Goal: Task Accomplishment & Management: Manage account settings

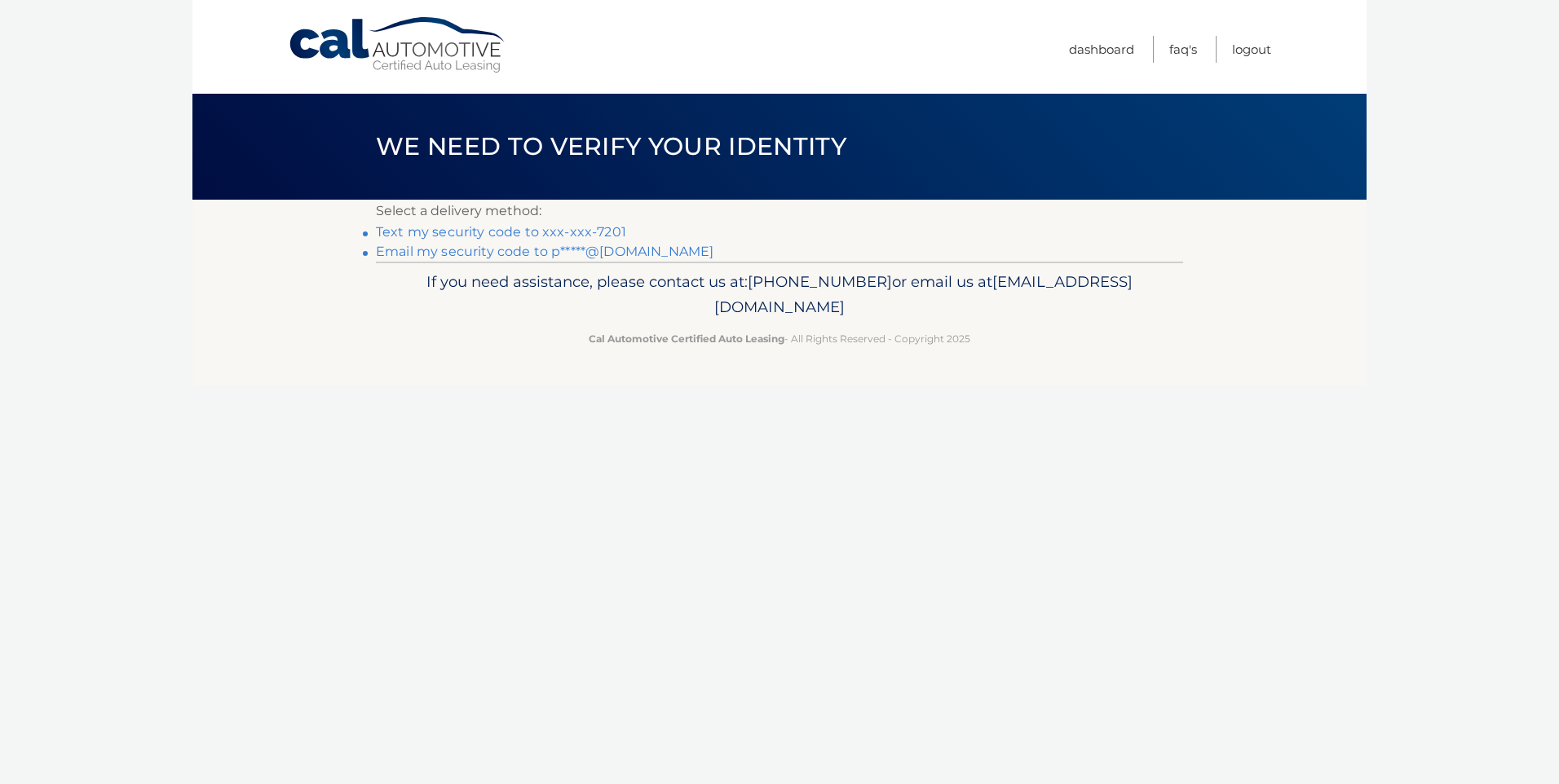
click at [445, 232] on link "Text my security code to xxx-xxx-7201" at bounding box center [501, 232] width 250 height 15
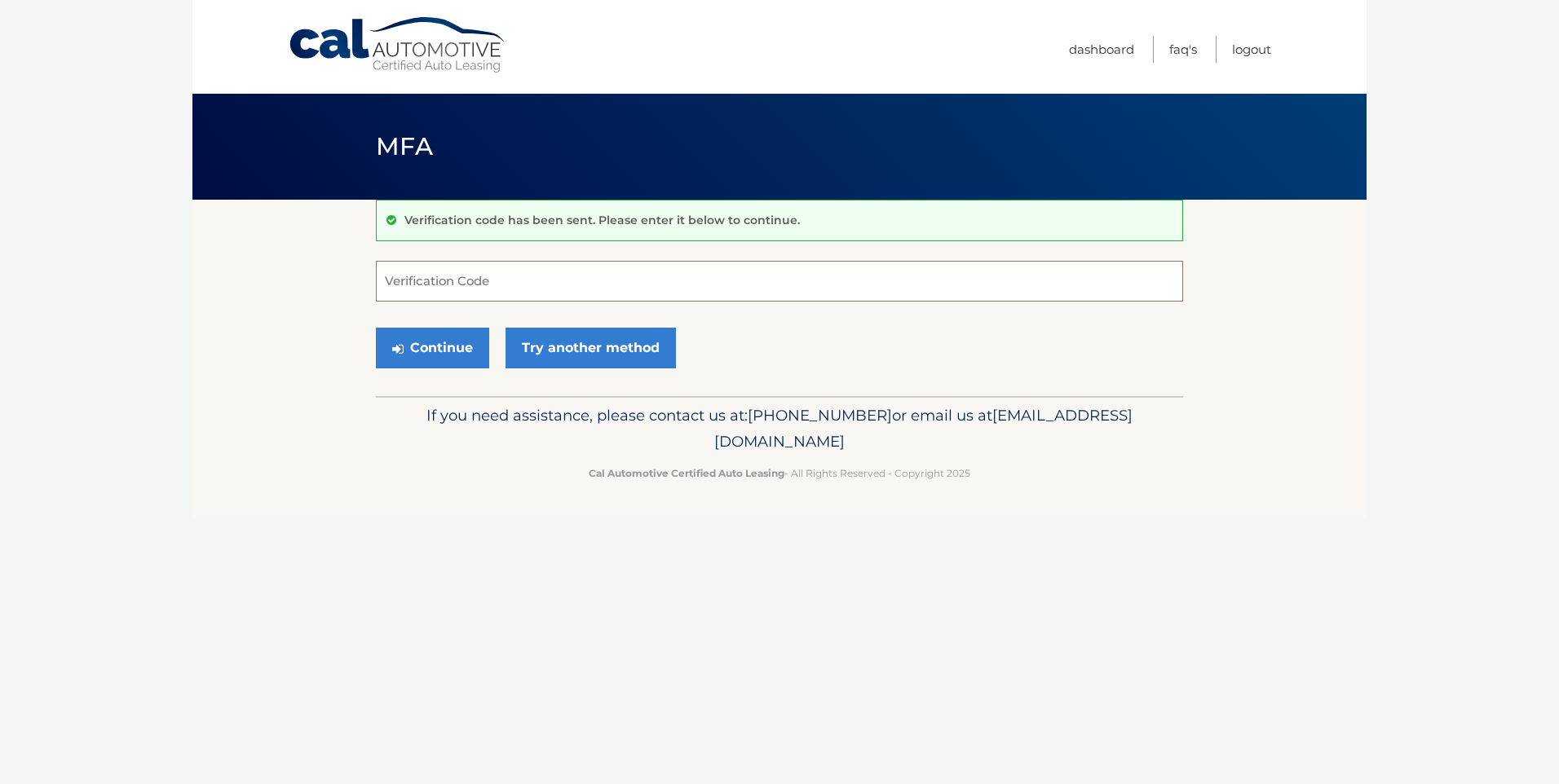
click at [498, 279] on input "Verification Code" at bounding box center [779, 281] width 807 height 41
type input "478889"
click at [414, 348] on button "Continue" at bounding box center [432, 348] width 113 height 41
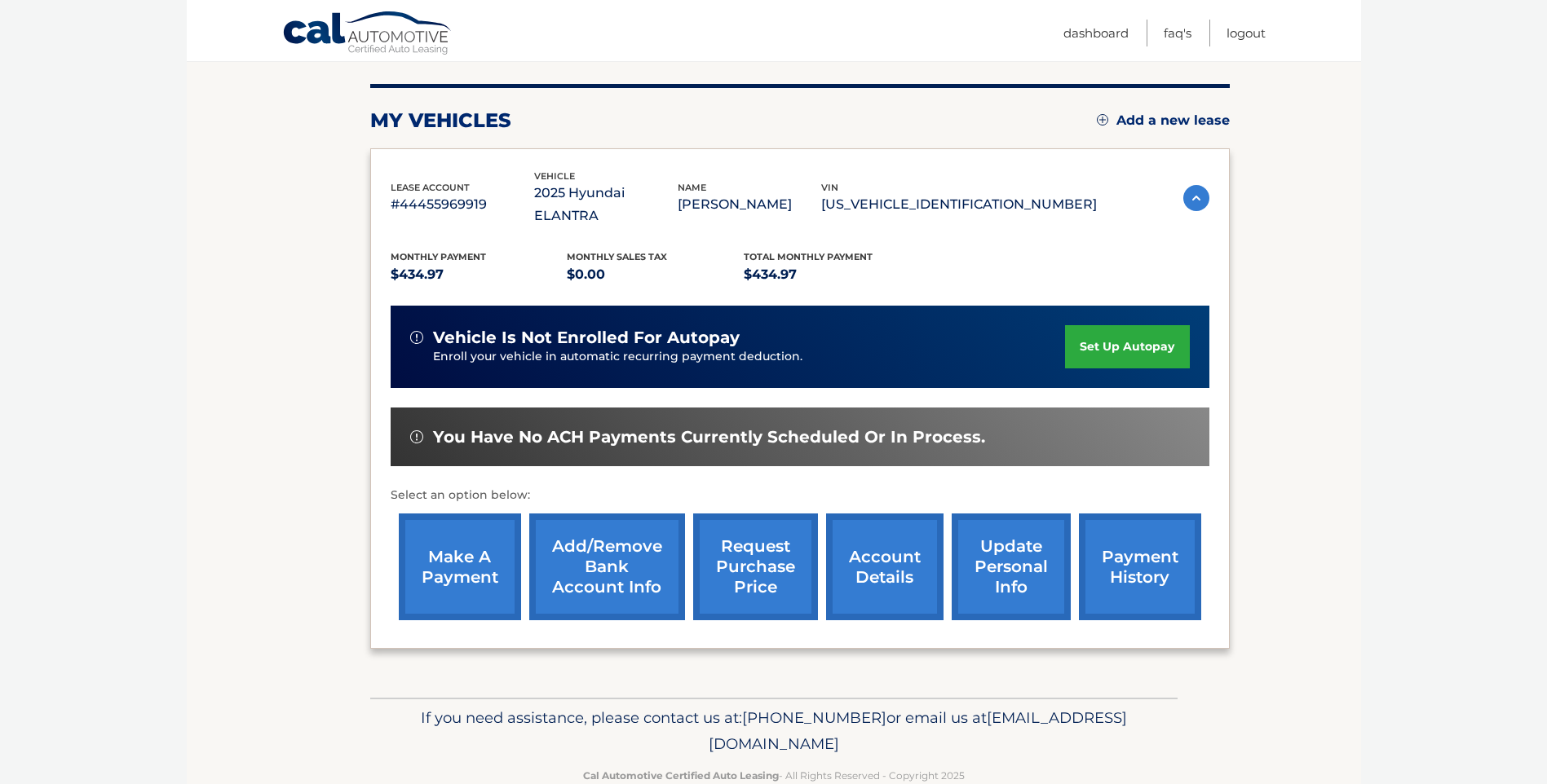
scroll to position [204, 0]
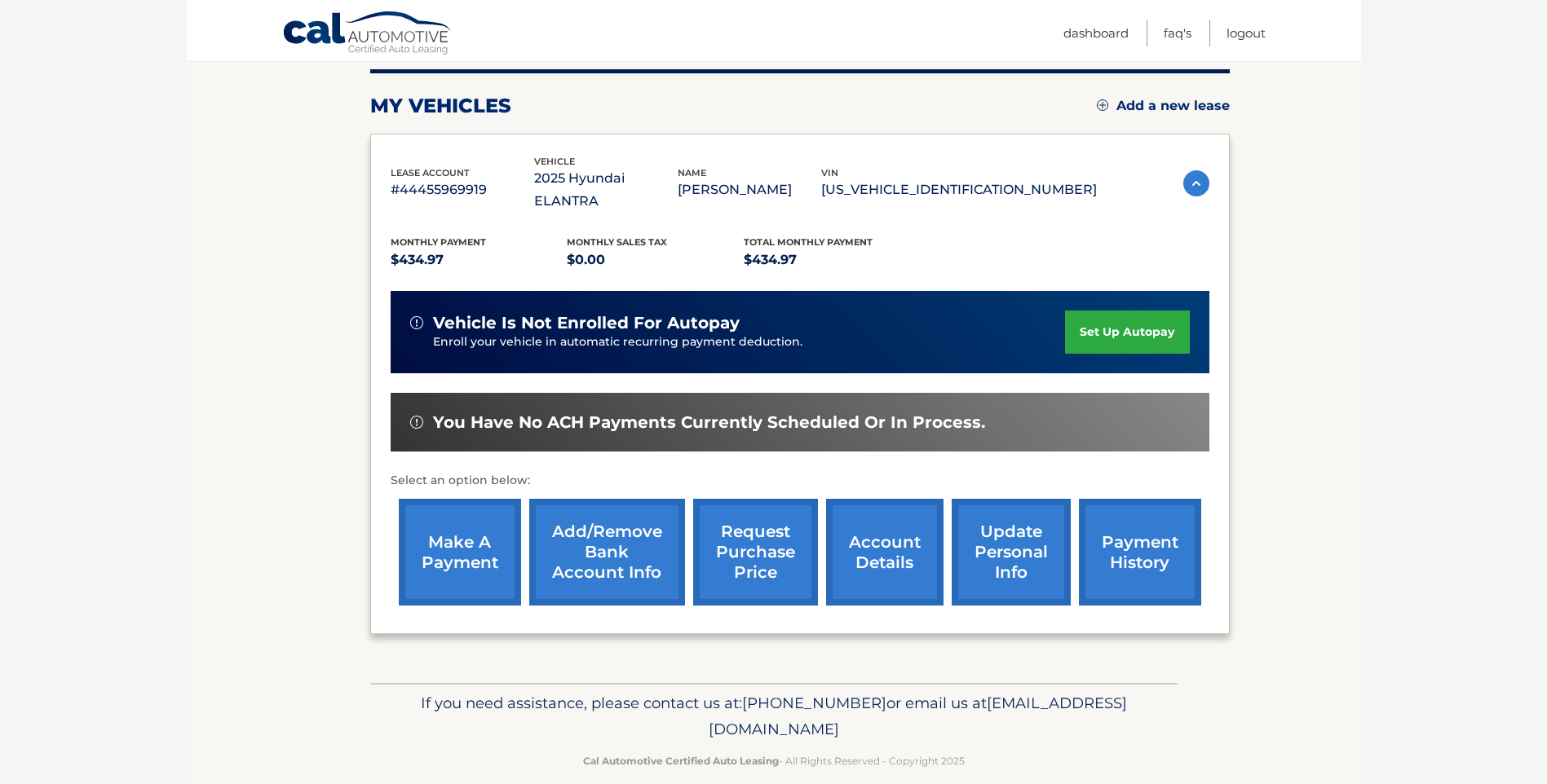
click at [1125, 523] on link "payment history" at bounding box center [1140, 553] width 122 height 107
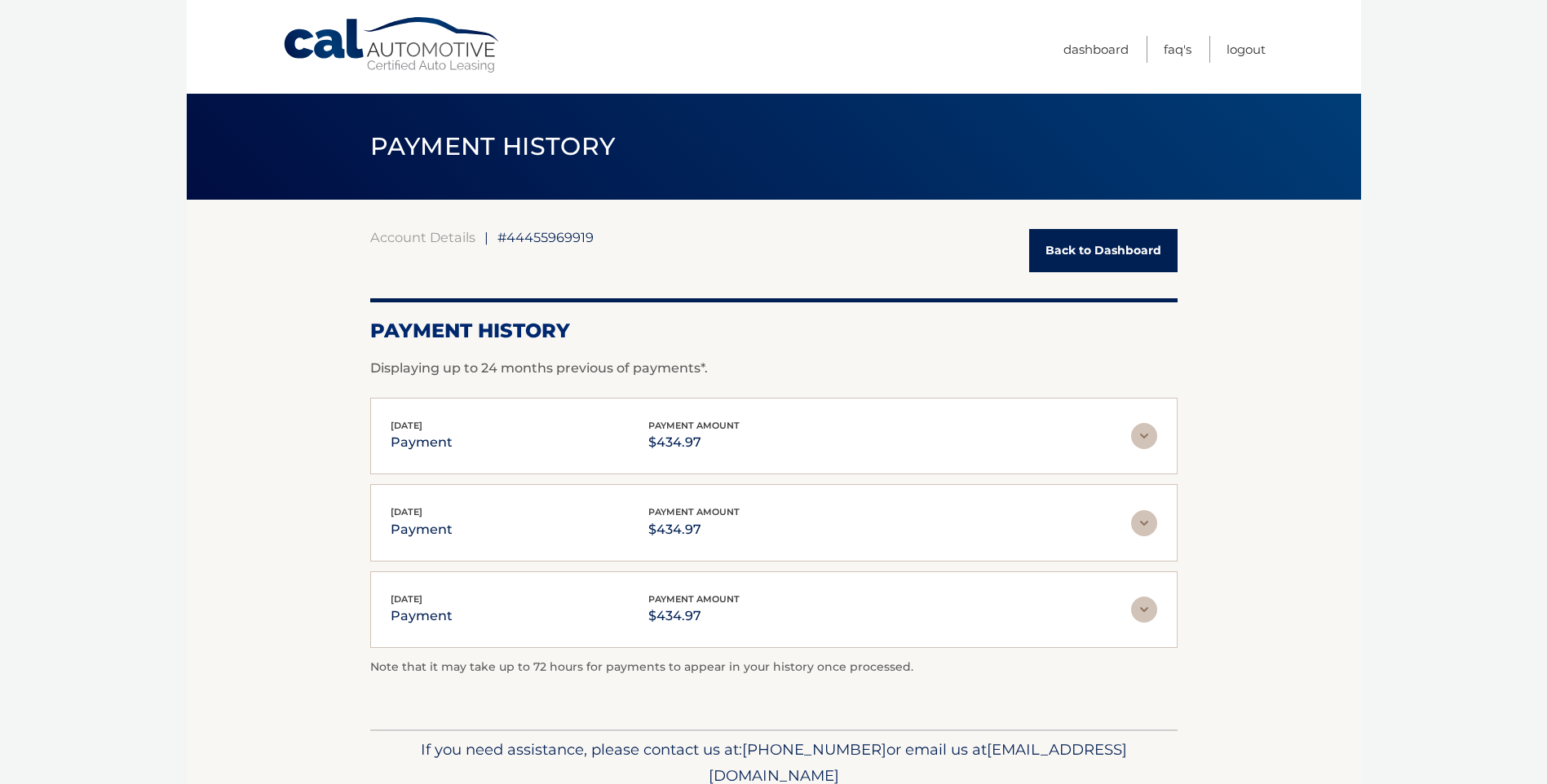
click at [1082, 246] on link "Back to Dashboard" at bounding box center [1103, 250] width 148 height 43
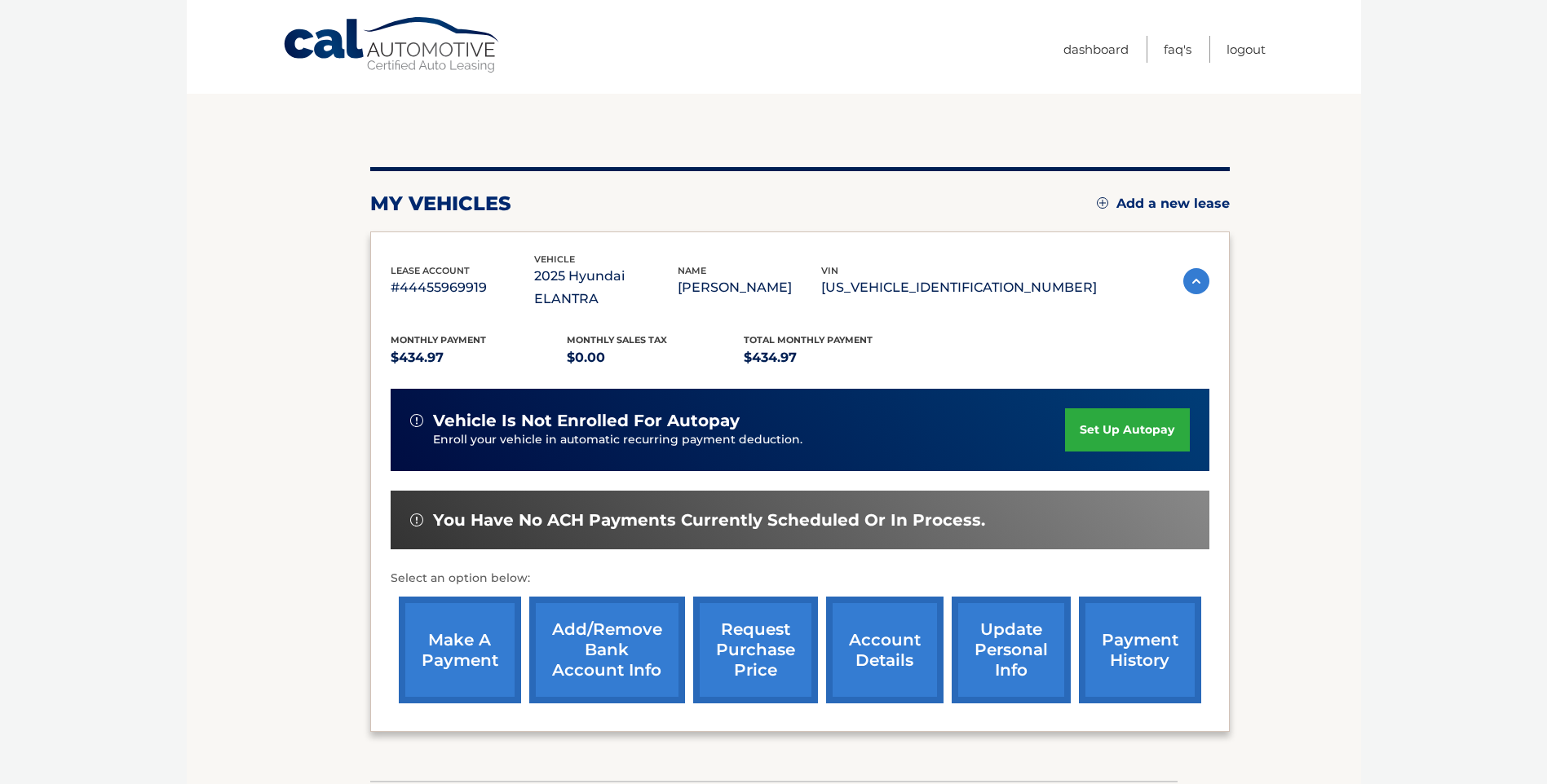
scroll to position [163, 0]
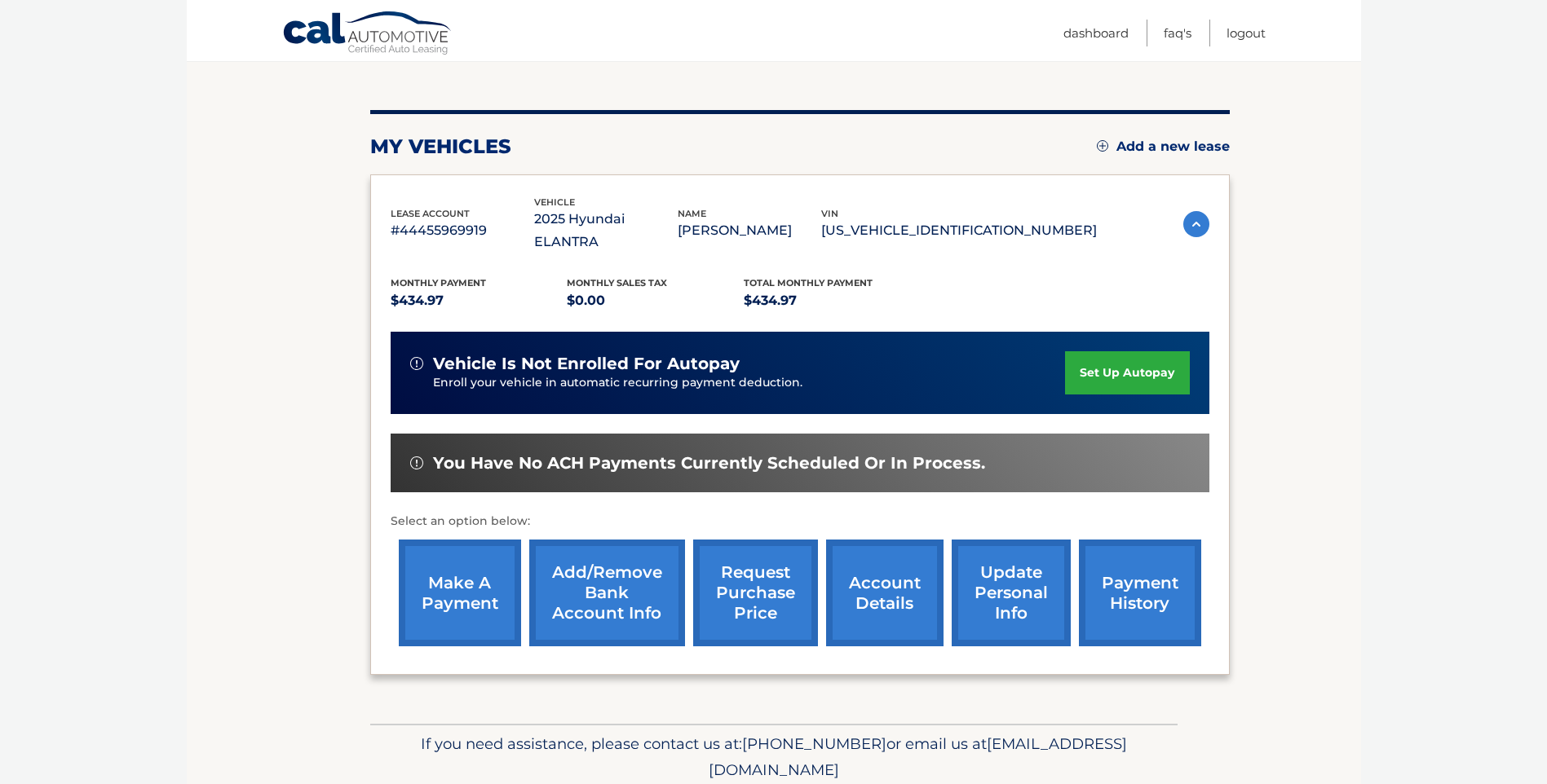
click at [890, 575] on link "account details" at bounding box center [884, 594] width 117 height 107
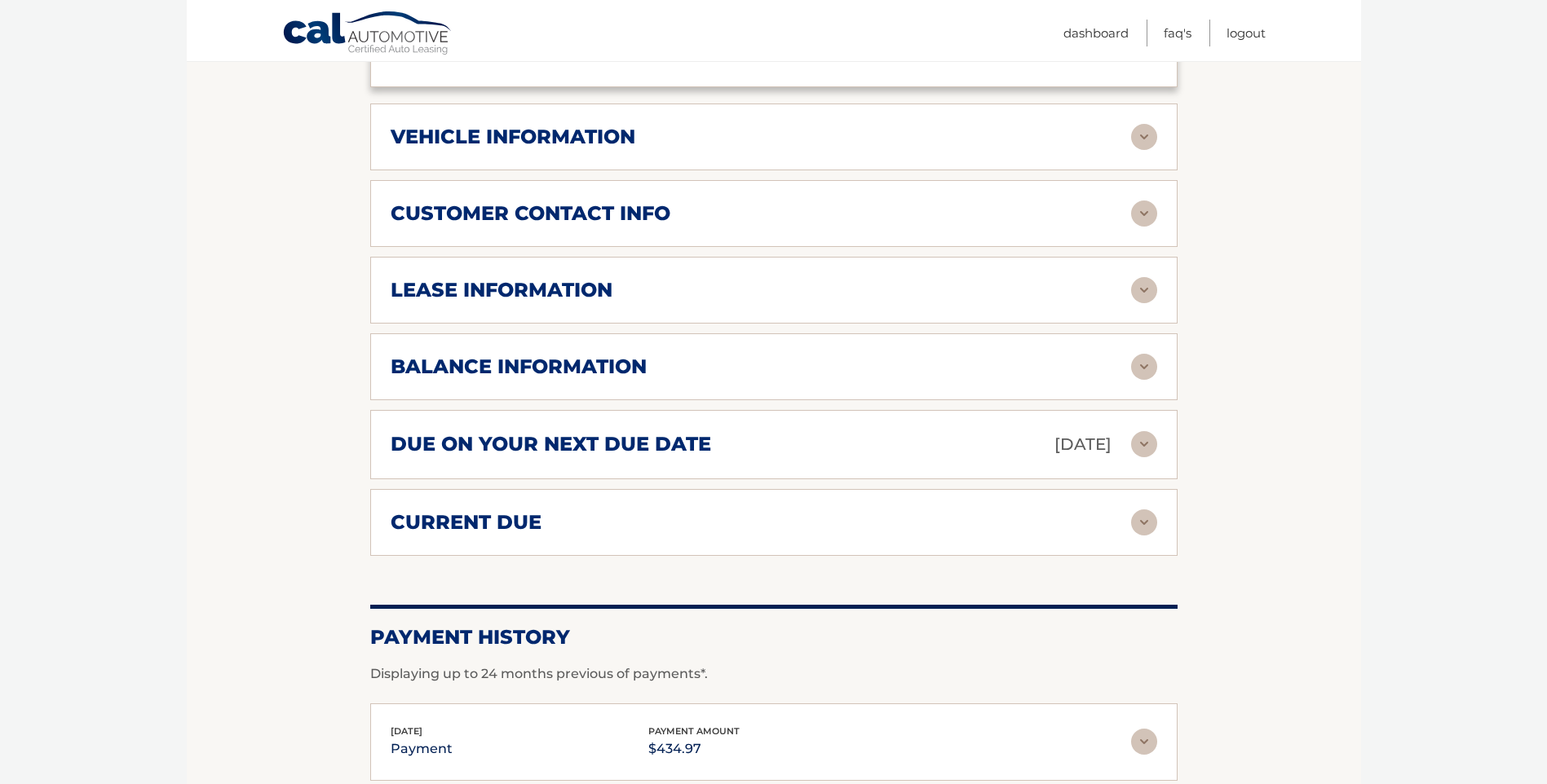
scroll to position [734, 0]
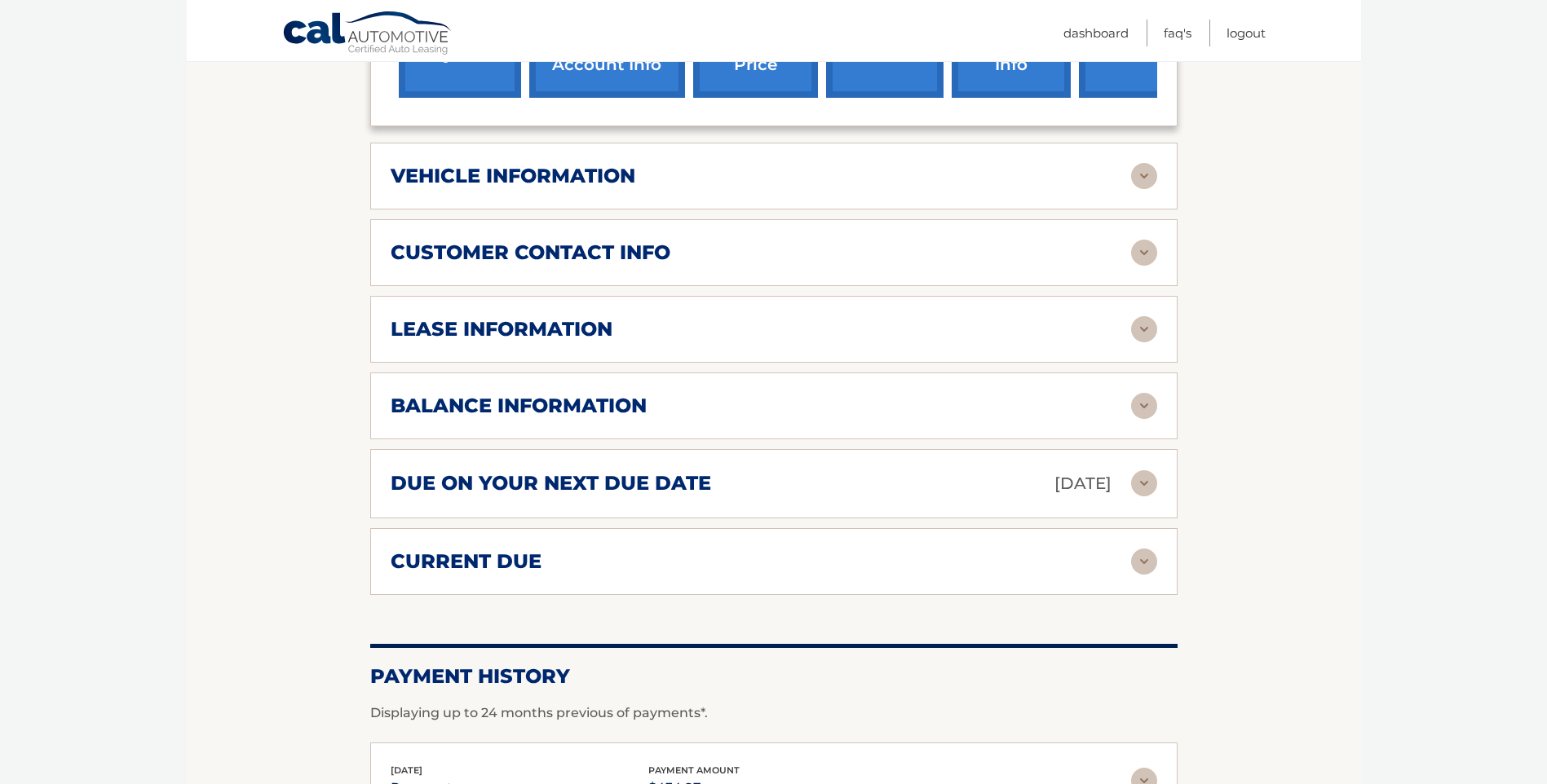
click at [491, 471] on h2 "due on your next due date" at bounding box center [550, 483] width 321 height 25
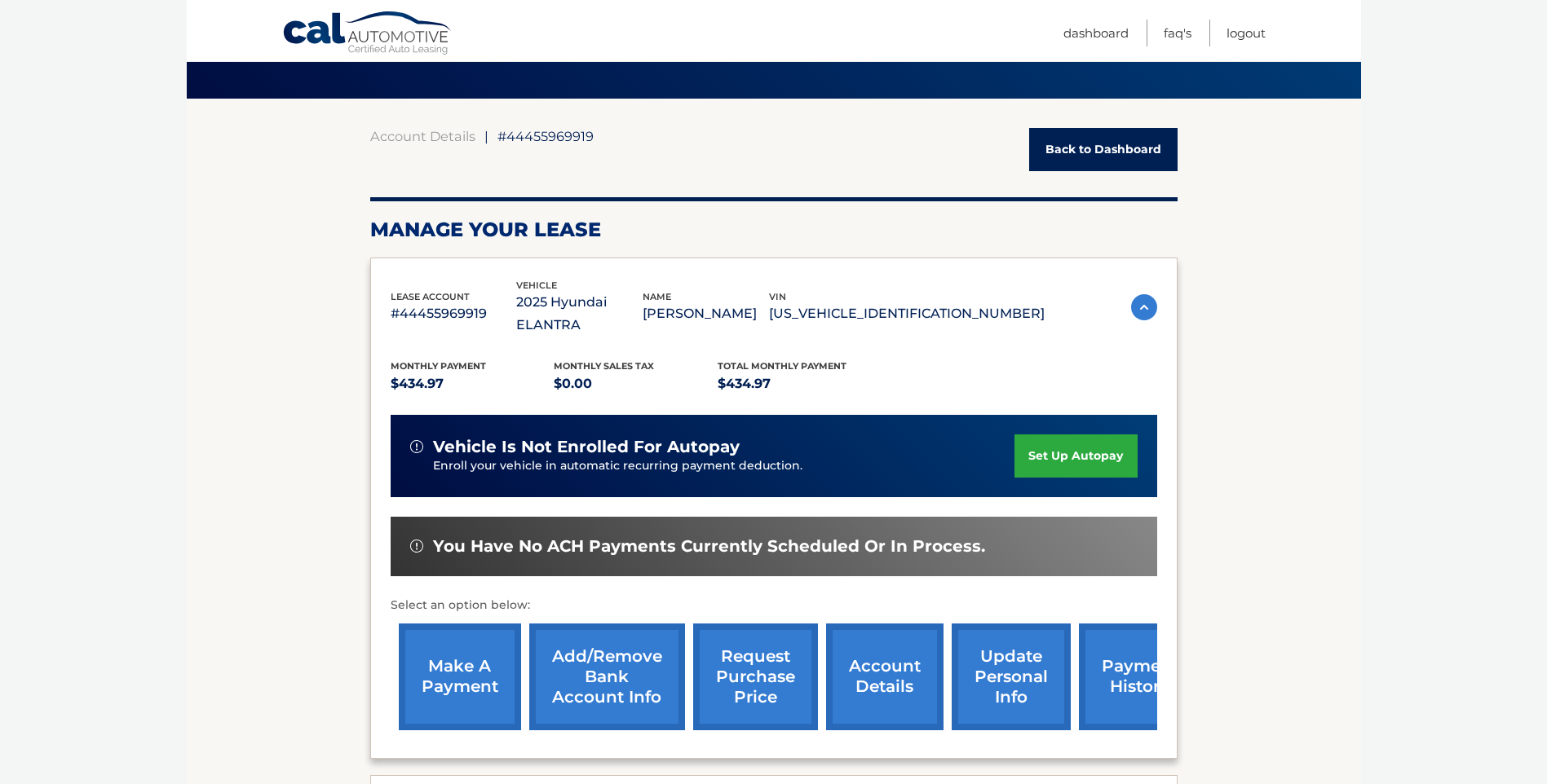
scroll to position [0, 0]
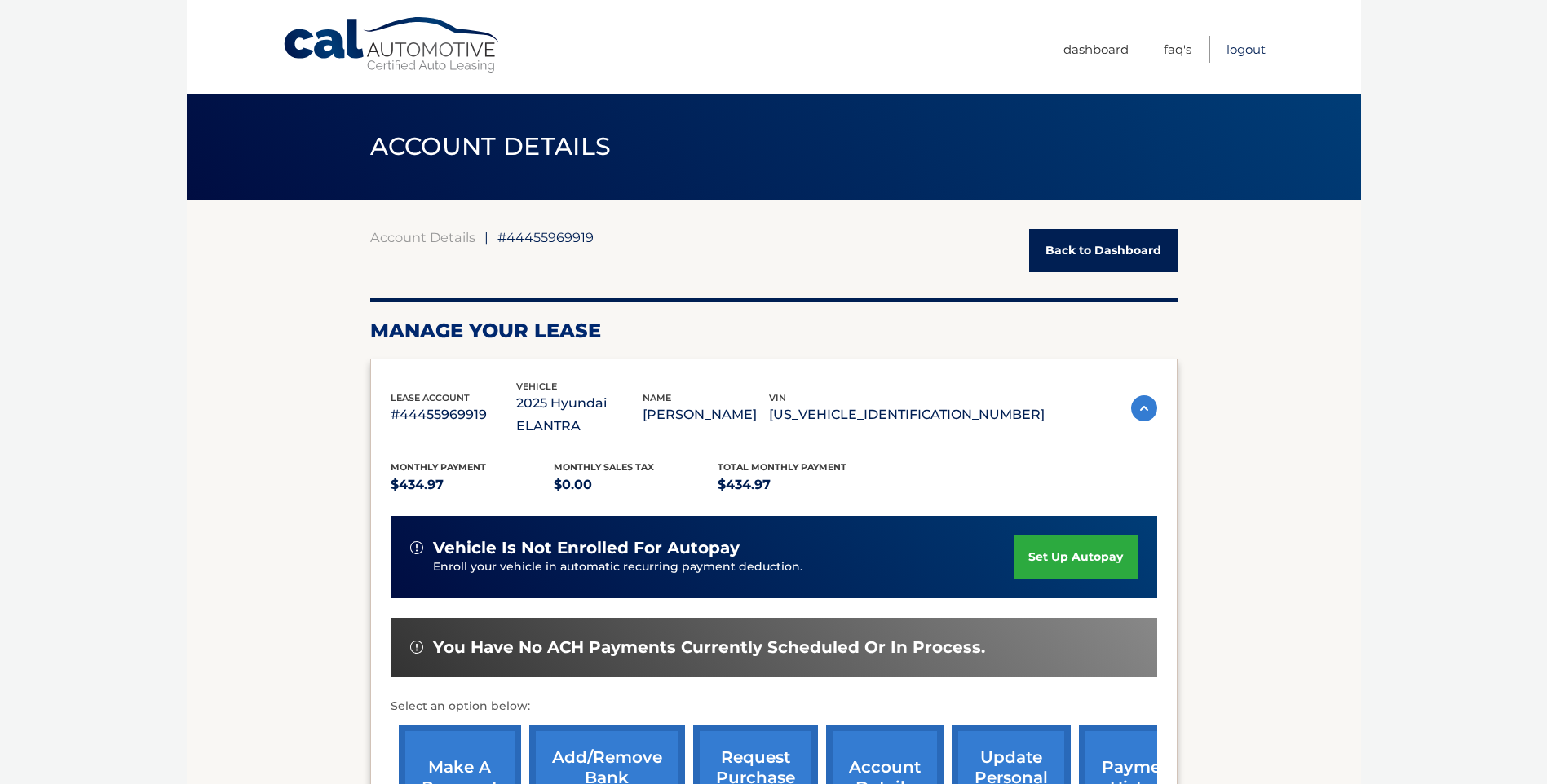
click at [1248, 48] on link "Logout" at bounding box center [1246, 49] width 39 height 27
